Goal: Information Seeking & Learning: Find specific fact

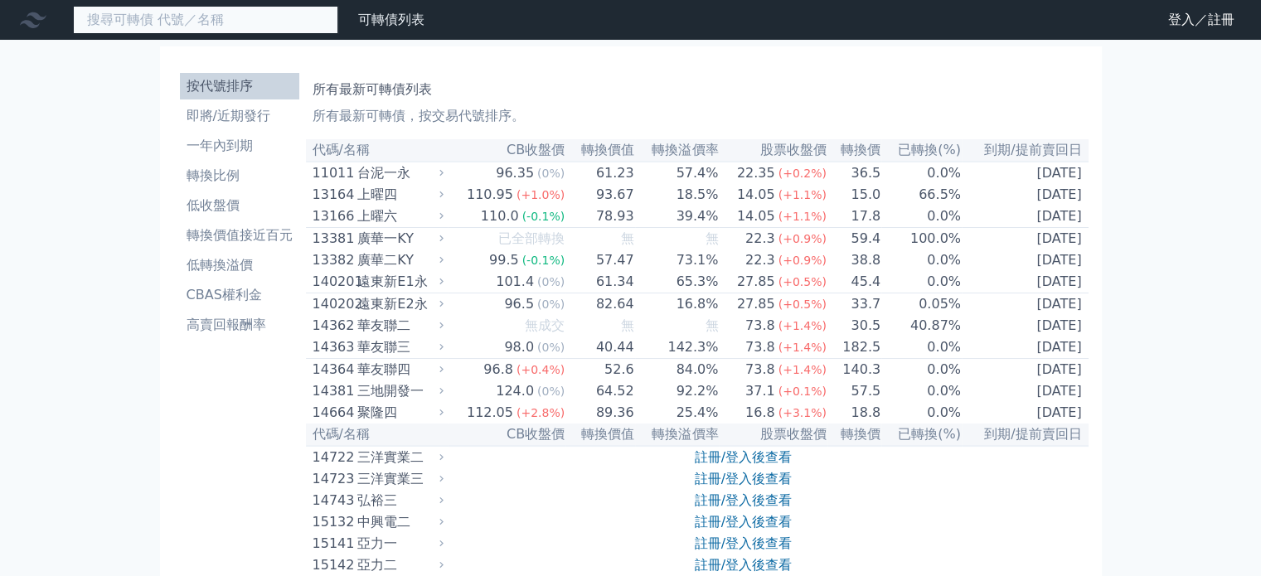
click at [230, 19] on input at bounding box center [205, 20] width 265 height 28
click at [163, 17] on input "2530" at bounding box center [205, 20] width 265 height 28
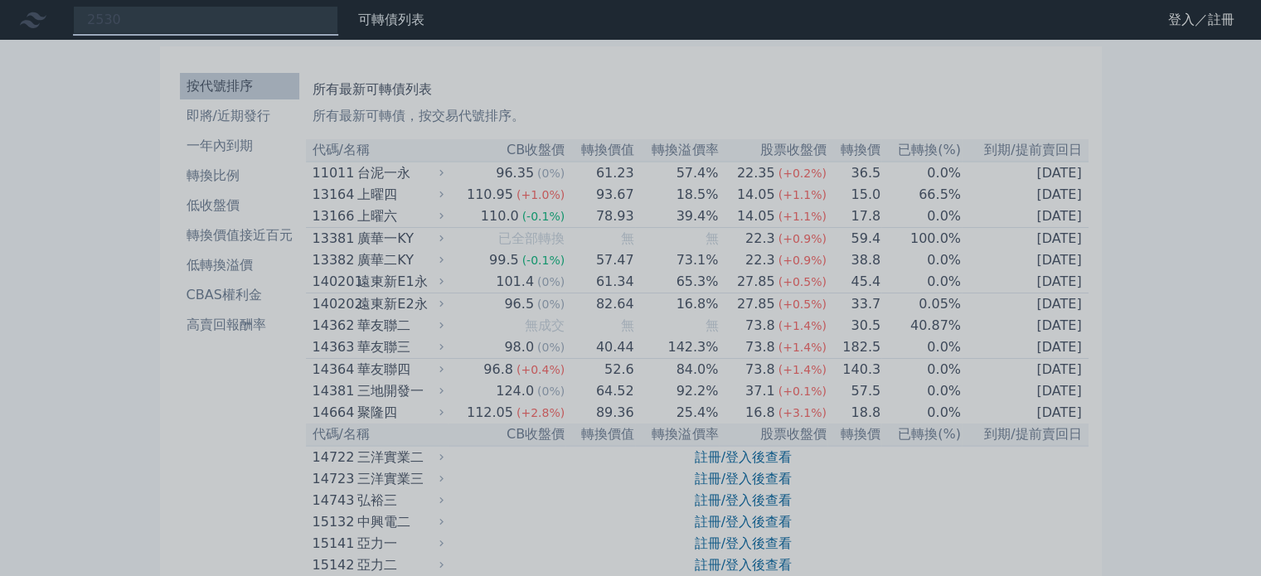
click at [134, 12] on div at bounding box center [630, 288] width 1261 height 576
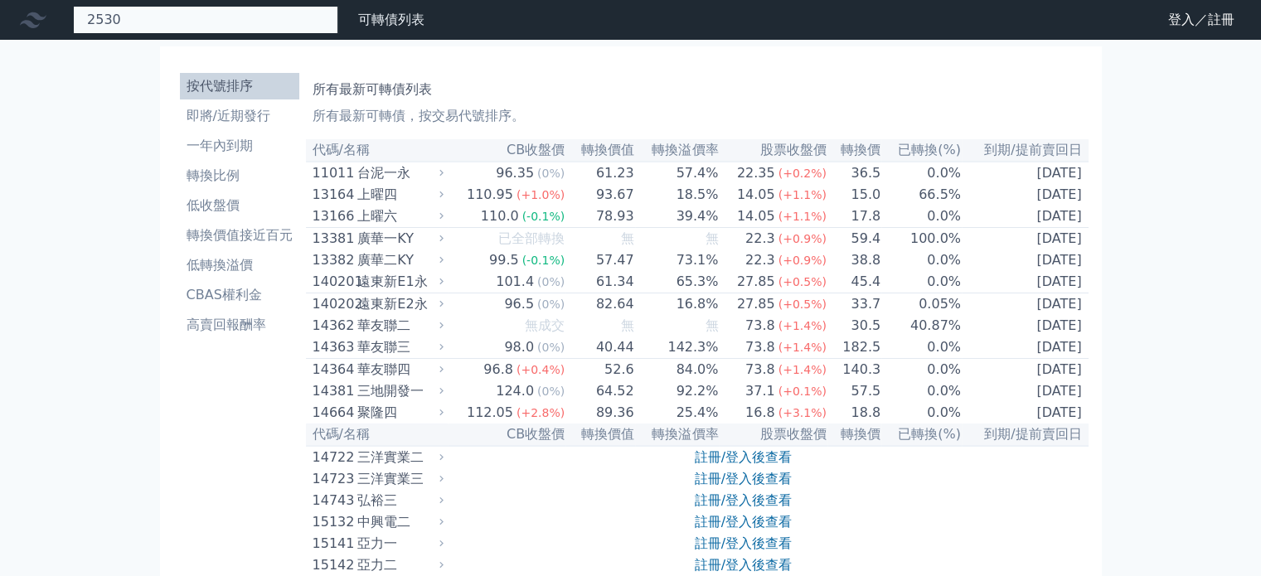
click at [133, 16] on div "2530" at bounding box center [205, 20] width 265 height 28
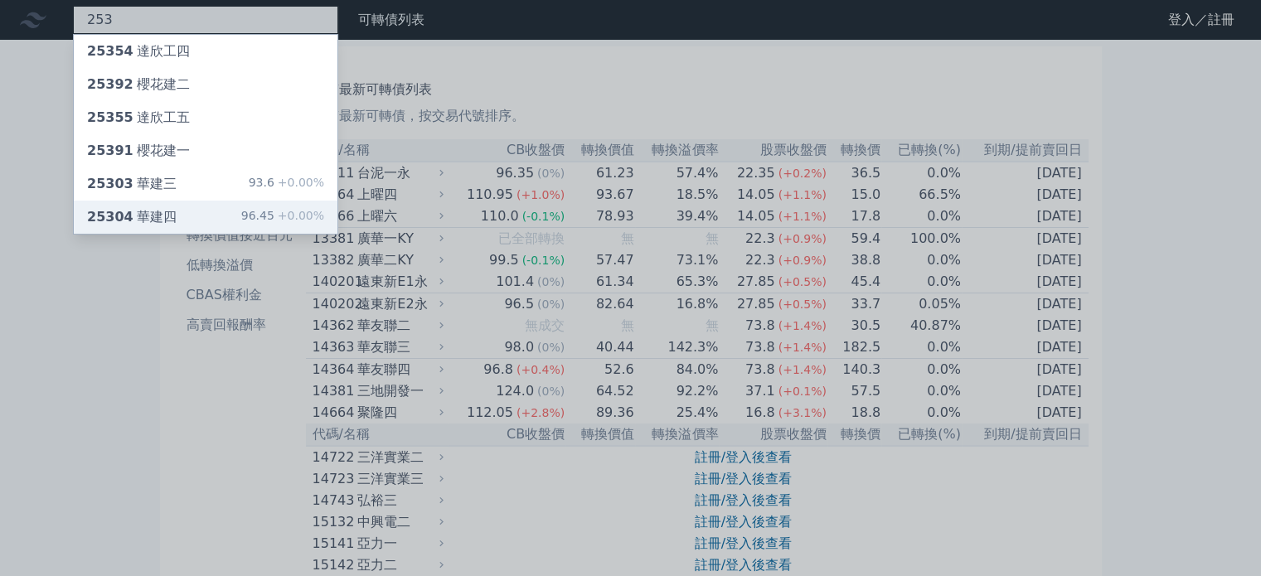
type input "253"
click at [199, 218] on div "25304 華建四 96.45 +0.00%" at bounding box center [206, 217] width 264 height 33
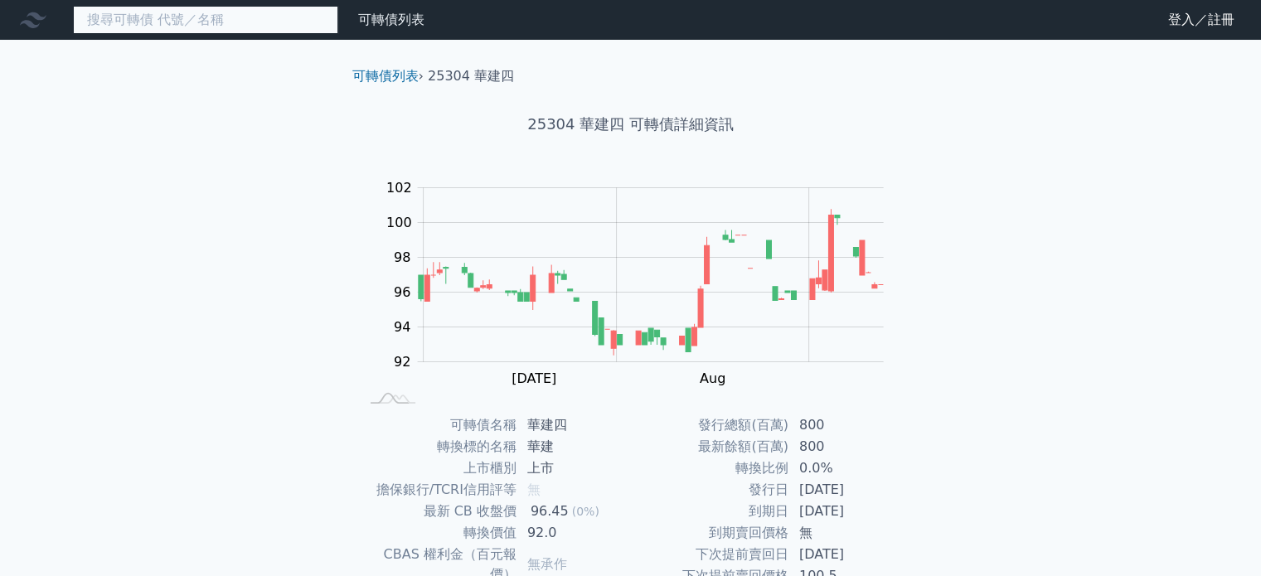
click at [226, 29] on input at bounding box center [205, 20] width 265 height 28
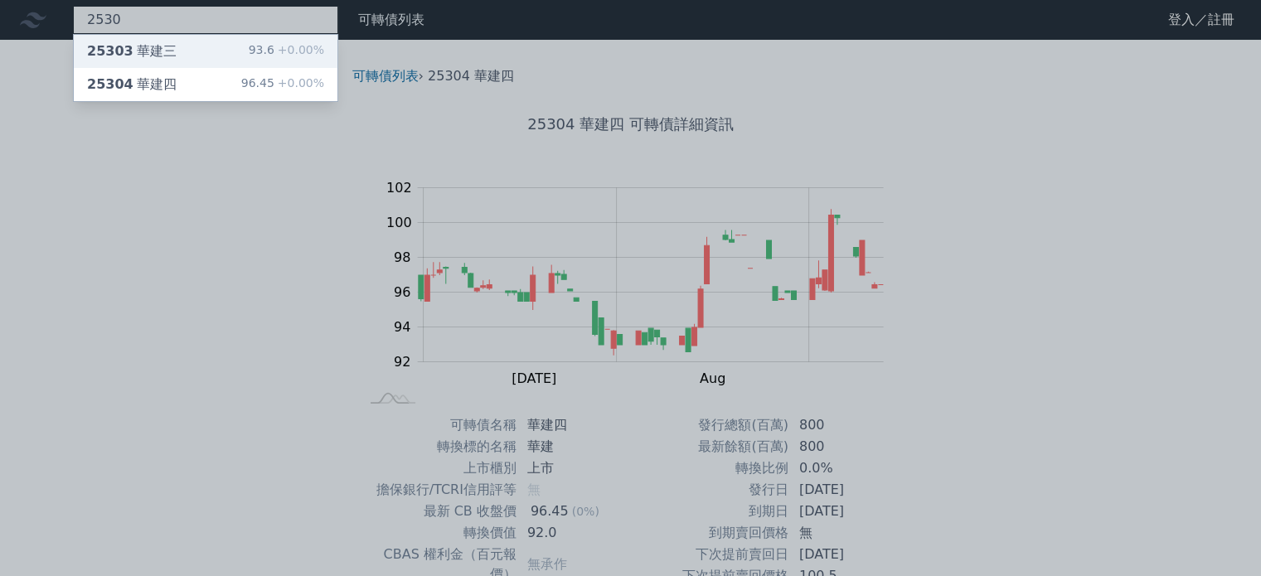
type input "2530"
click at [243, 40] on div "25303 華建三 93.6 +0.00%" at bounding box center [206, 51] width 264 height 33
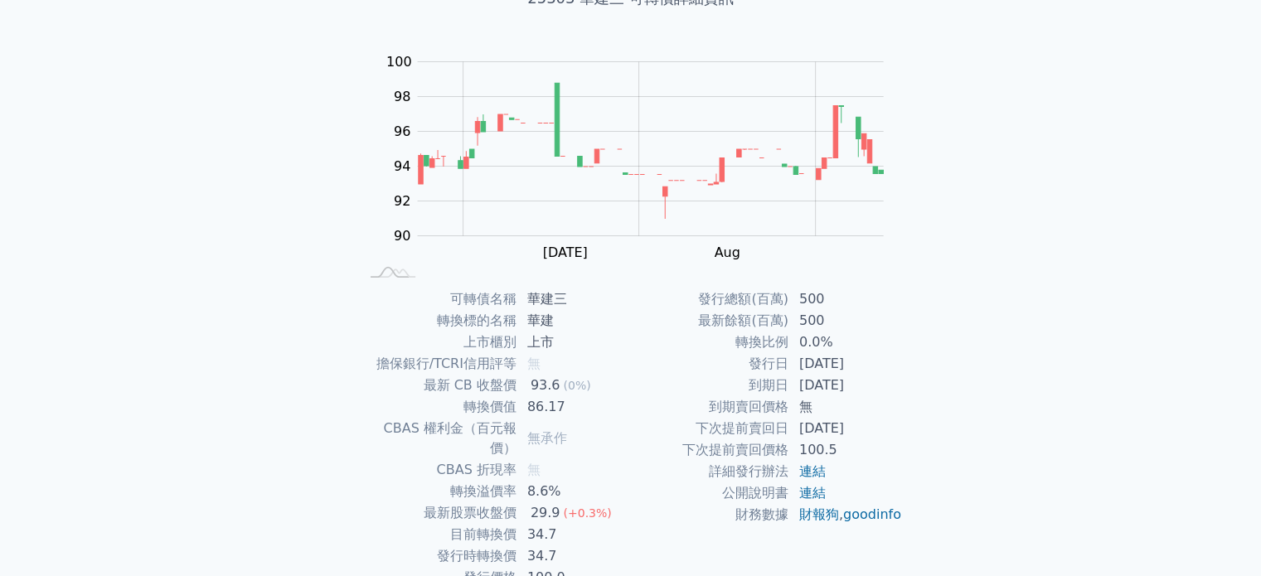
scroll to position [166, 0]
